Goal: Task Accomplishment & Management: Complete application form

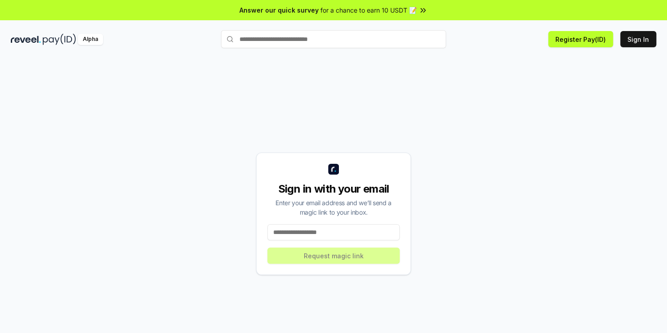
click at [301, 227] on input at bounding box center [333, 232] width 132 height 16
type input "**********"
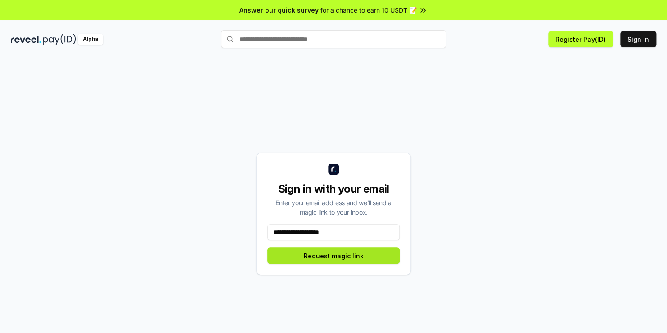
click at [352, 260] on button "Request magic link" at bounding box center [333, 256] width 132 height 16
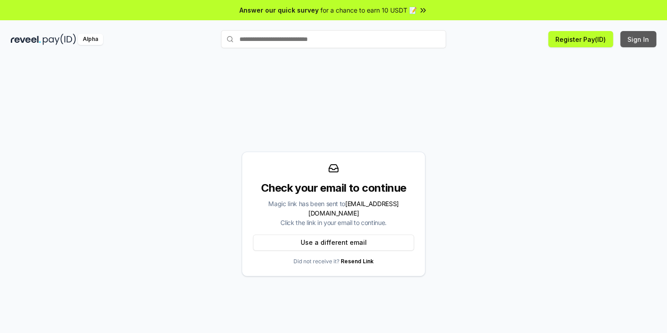
click at [633, 40] on button "Sign In" at bounding box center [638, 39] width 36 height 16
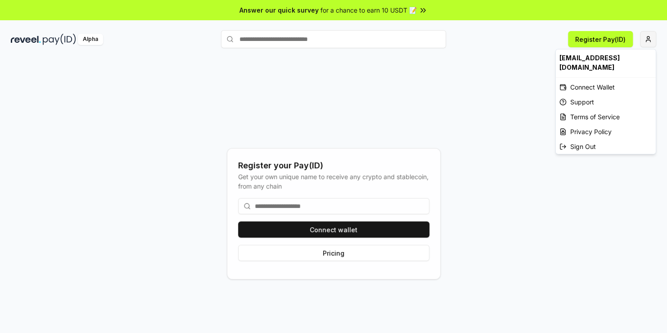
click at [649, 37] on html "Answer our quick survey for a chance to earn 10 USDT 📝 Alpha Register Pay(ID) R…" at bounding box center [333, 166] width 667 height 333
click at [602, 80] on div "Connect Wallet" at bounding box center [606, 87] width 100 height 15
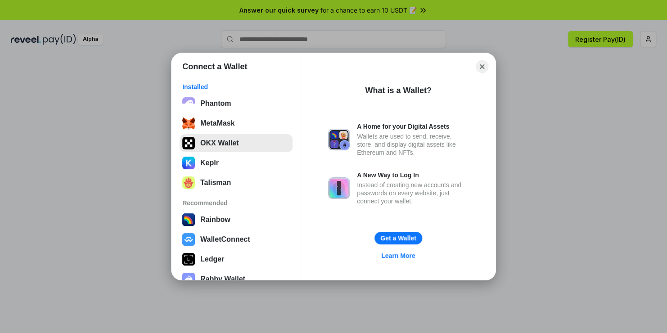
click at [221, 146] on button "OKX Wallet" at bounding box center [236, 143] width 113 height 18
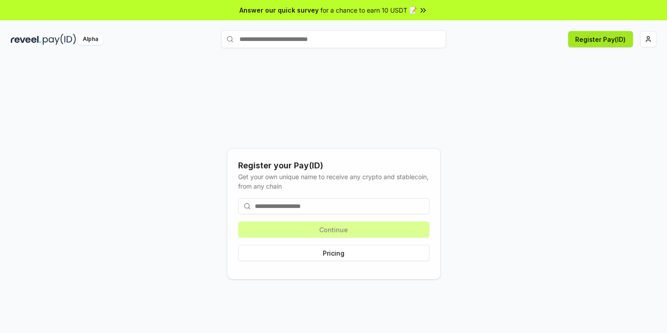
click at [602, 40] on button "Register Pay(ID)" at bounding box center [600, 39] width 65 height 16
click at [323, 212] on input at bounding box center [333, 206] width 191 height 16
click at [313, 207] on input at bounding box center [333, 206] width 191 height 16
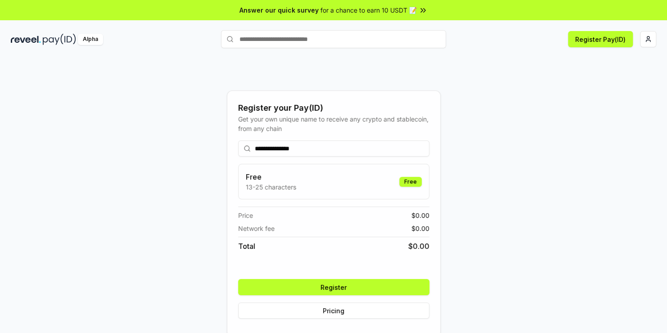
click at [247, 151] on icon at bounding box center [247, 148] width 7 height 7
click at [258, 147] on input "**********" at bounding box center [333, 148] width 191 height 16
type input "**********"
click at [245, 146] on circle at bounding box center [246, 148] width 5 height 5
click at [366, 288] on button "Register" at bounding box center [333, 287] width 191 height 16
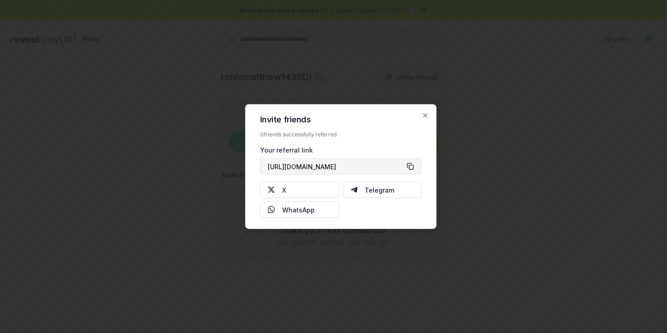
click at [411, 164] on button "[URL][DOMAIN_NAME]" at bounding box center [341, 166] width 162 height 16
click at [425, 112] on icon "button" at bounding box center [425, 115] width 7 height 7
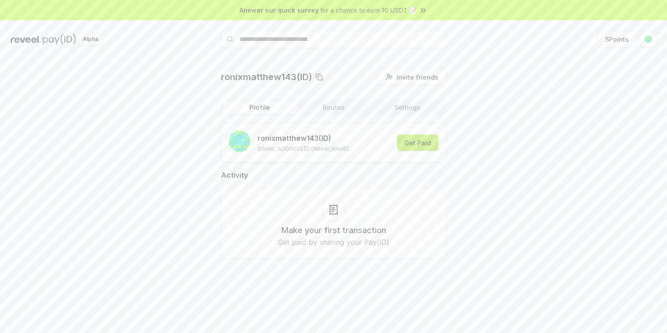
click at [415, 142] on button "Get Paid" at bounding box center [417, 143] width 41 height 16
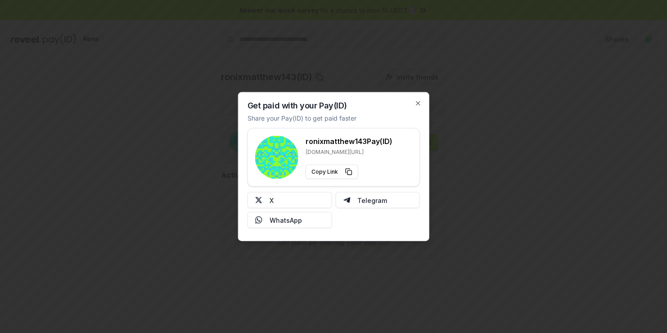
click at [419, 99] on div "Get paid with your Pay(ID) Share your Pay(ID) to get paid faster ronixmatthew14…" at bounding box center [333, 166] width 191 height 149
click at [420, 103] on icon "button" at bounding box center [418, 103] width 7 height 7
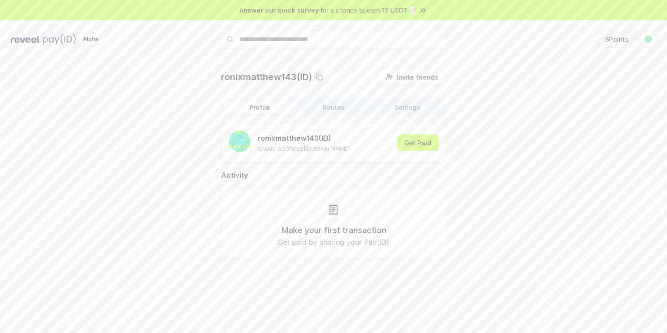
click at [626, 43] on button "5 Points" at bounding box center [617, 39] width 39 height 16
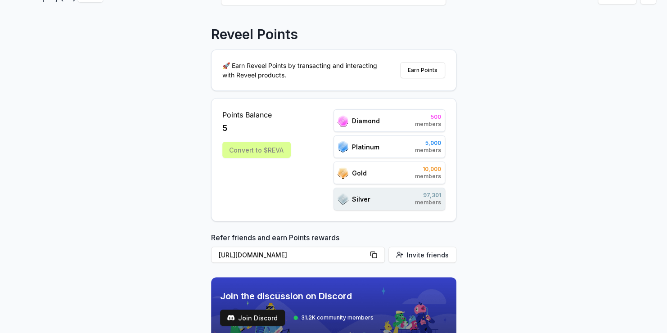
scroll to position [32, 0]
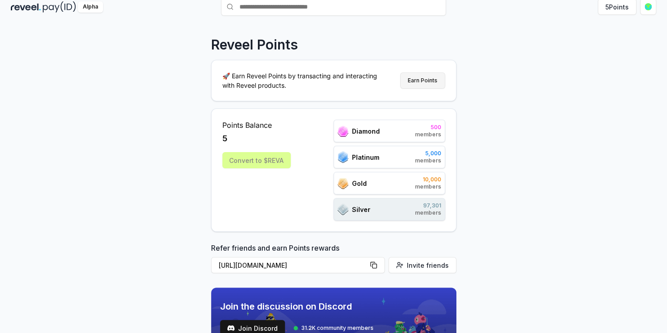
click at [417, 76] on button "Earn Points" at bounding box center [422, 80] width 45 height 16
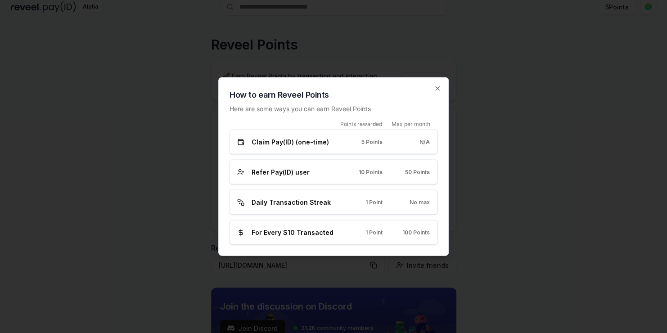
click at [443, 86] on div "How to earn Reveel Points Here are some ways you can earn Reveel Points Points …" at bounding box center [333, 166] width 230 height 179
click at [441, 87] on icon "button" at bounding box center [437, 88] width 7 height 7
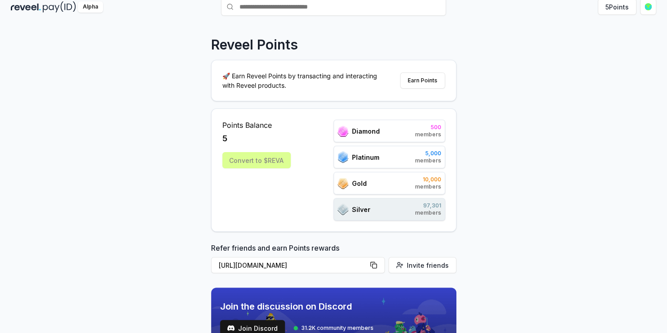
scroll to position [0, 0]
